Goal: Task Accomplishment & Management: Manage account settings

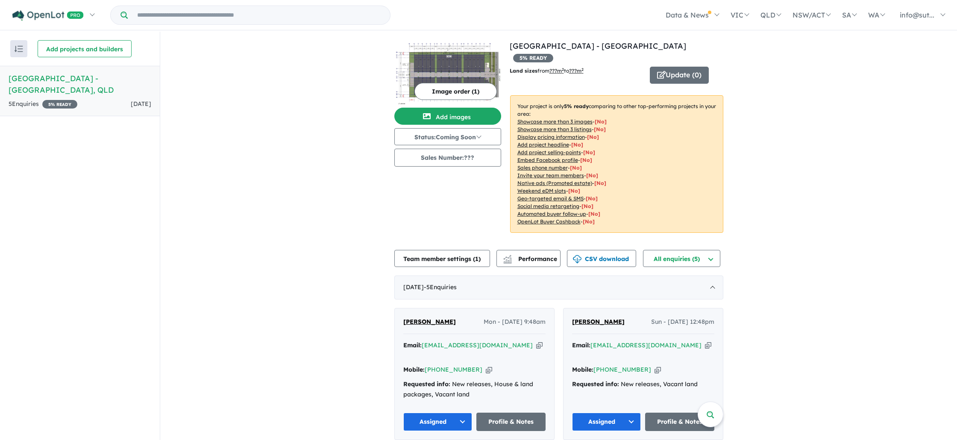
click at [128, 79] on h5 "[GEOGRAPHIC_DATA] - [GEOGRAPHIC_DATA] , [GEOGRAPHIC_DATA]" at bounding box center [80, 84] width 143 height 23
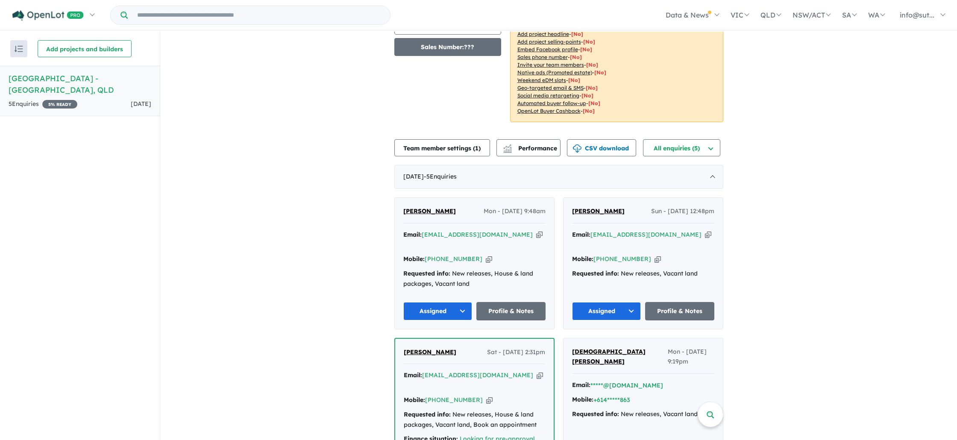
scroll to position [133, 0]
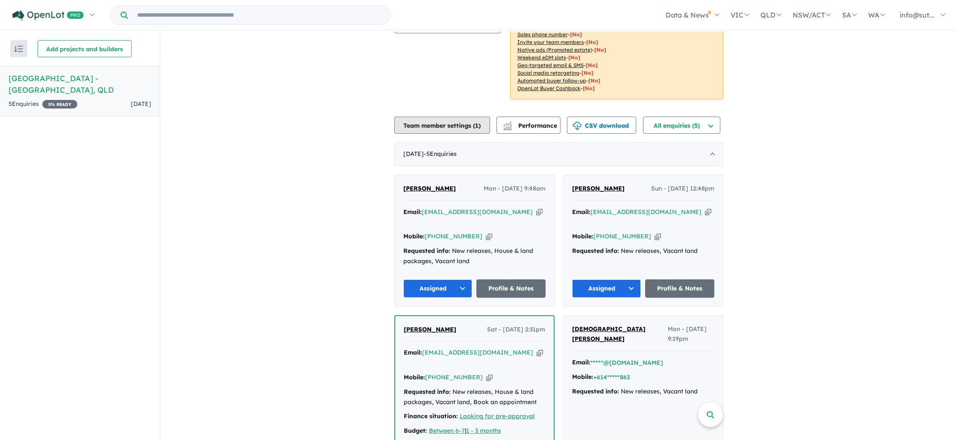
click at [450, 117] on button "Team member settings ( 1 )" at bounding box center [442, 125] width 96 height 17
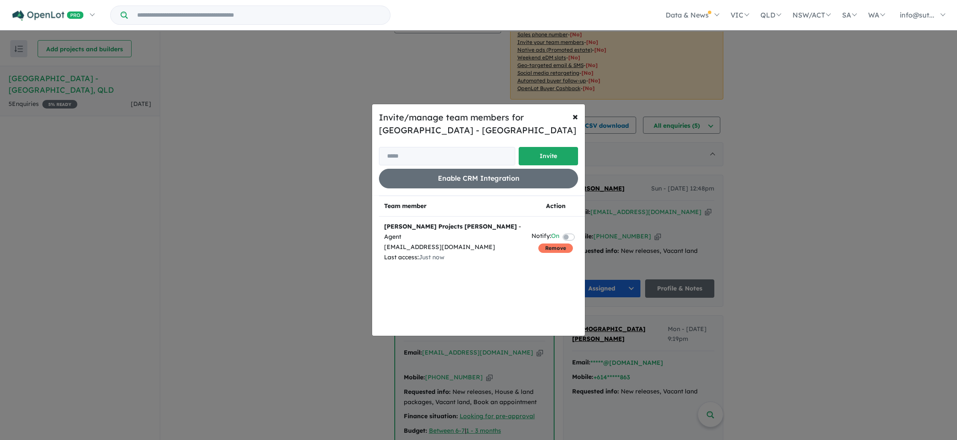
click at [561, 244] on button "Remove" at bounding box center [555, 248] width 35 height 9
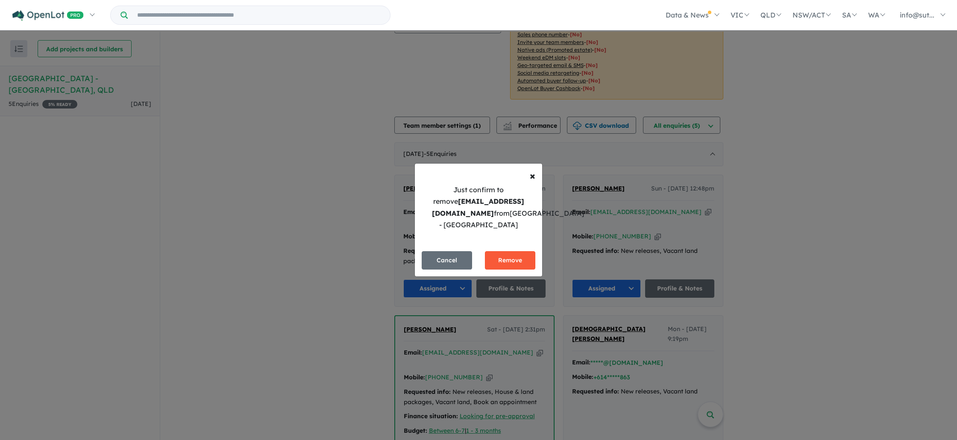
click at [516, 261] on button "Remove" at bounding box center [510, 260] width 50 height 18
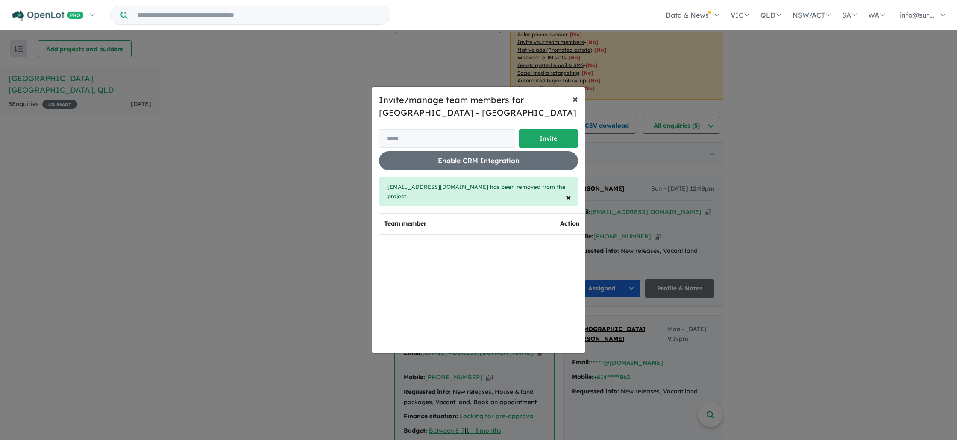
click at [572, 104] on button "× Close" at bounding box center [575, 99] width 19 height 24
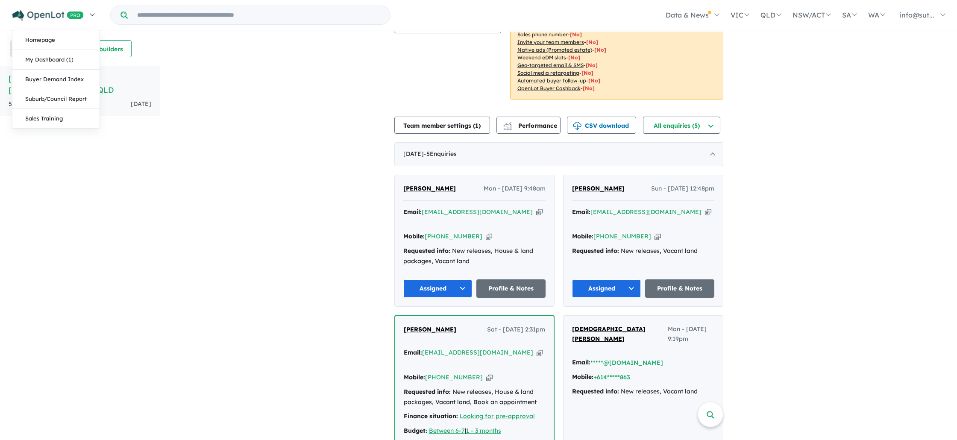
click at [40, 12] on img at bounding box center [47, 15] width 71 height 11
click at [54, 64] on link "My Dashboard (1)" at bounding box center [55, 60] width 87 height 20
